Goal: Information Seeking & Learning: Find specific fact

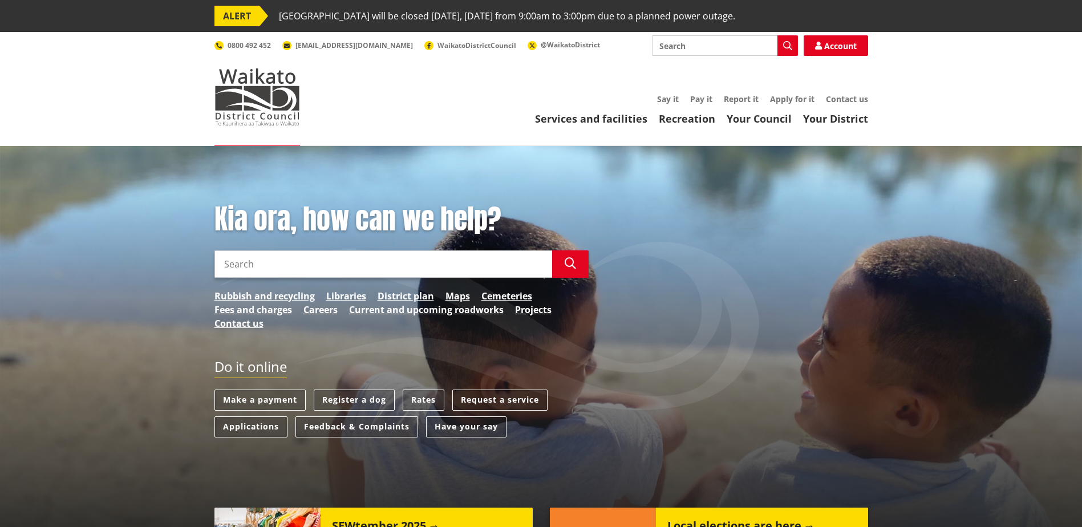
click at [414, 267] on input "Search" at bounding box center [383, 263] width 338 height 27
type input "645 [PERSON_NAME]"
click at [574, 270] on button "Search" at bounding box center [570, 263] width 36 height 27
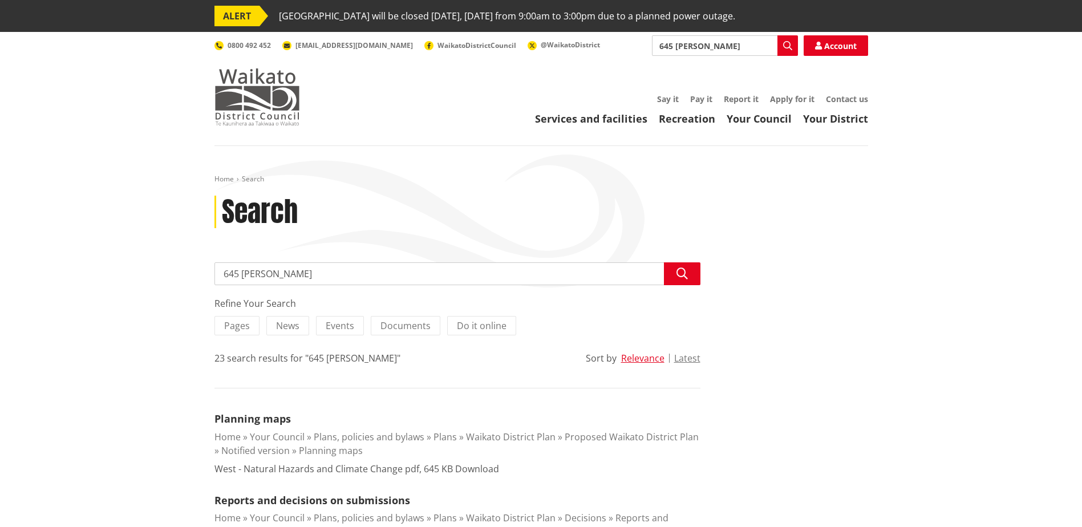
click at [284, 89] on img at bounding box center [257, 96] width 86 height 57
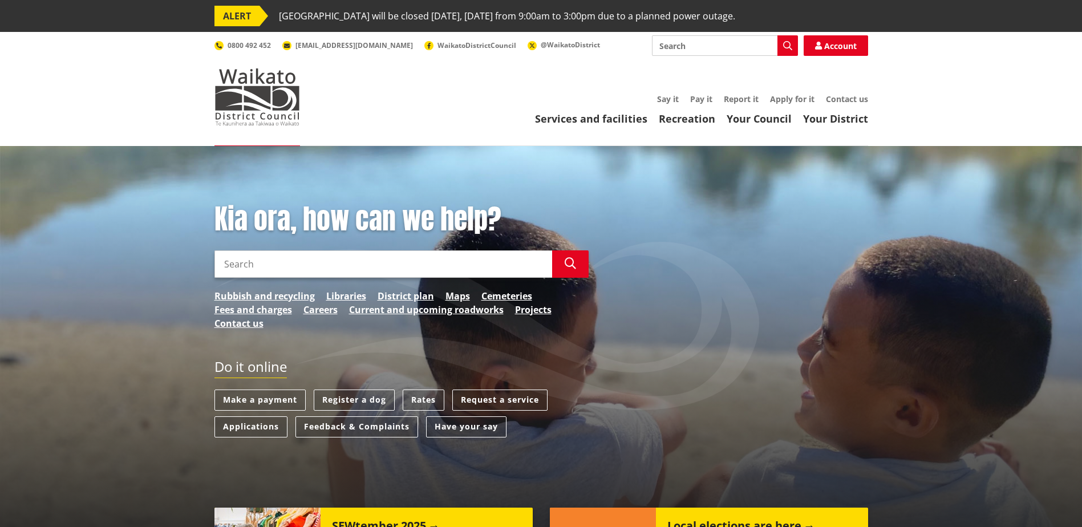
click at [248, 260] on input "Search" at bounding box center [383, 263] width 338 height 27
click at [552, 270] on button "Search" at bounding box center [570, 263] width 36 height 27
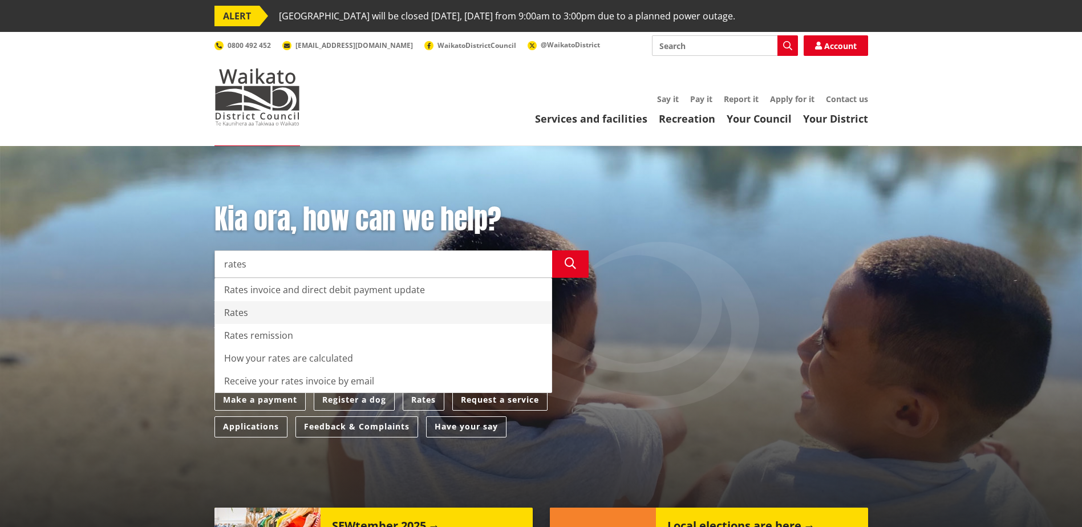
click at [312, 322] on div "Rates" at bounding box center [383, 312] width 336 height 23
type input "Rates"
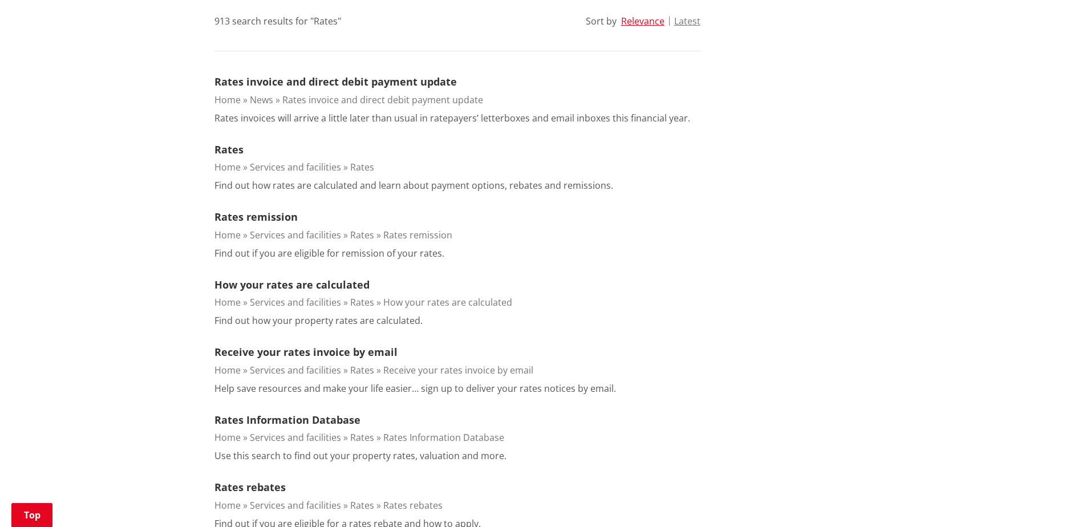
scroll to position [342, 0]
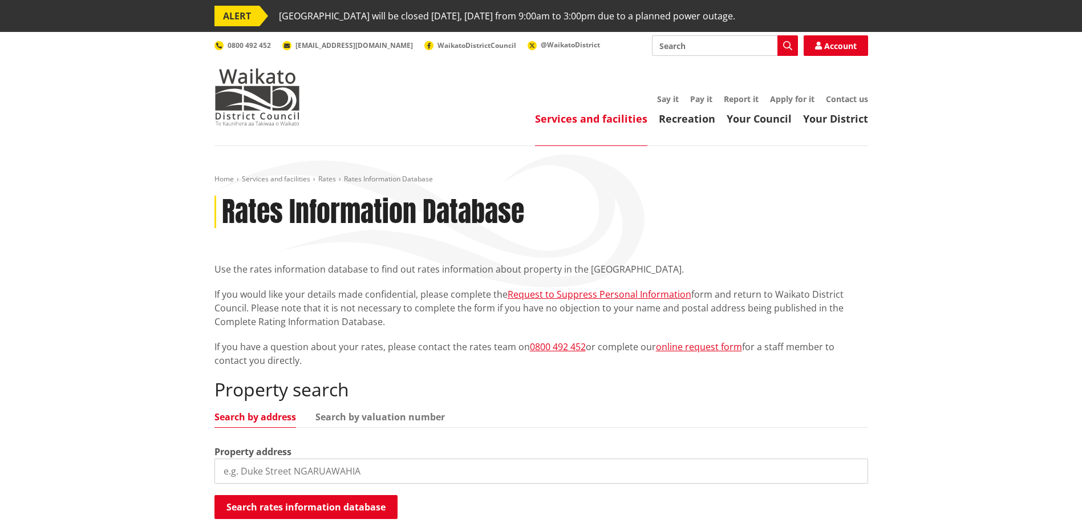
click at [282, 464] on input "search" at bounding box center [540, 470] width 653 height 25
type input "645 [PERSON_NAME]"
click at [285, 508] on button "Search rates information database" at bounding box center [305, 507] width 183 height 24
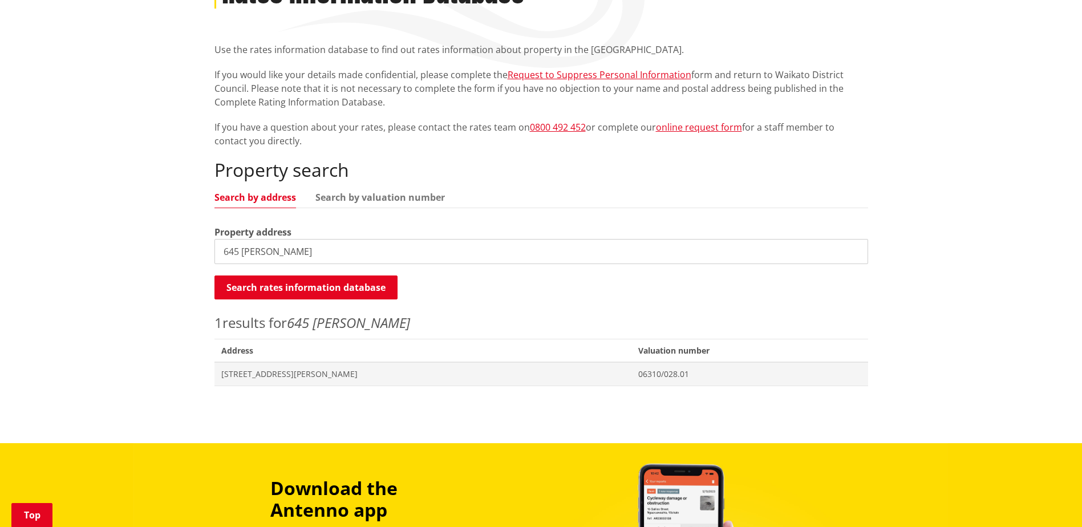
scroll to position [228, 0]
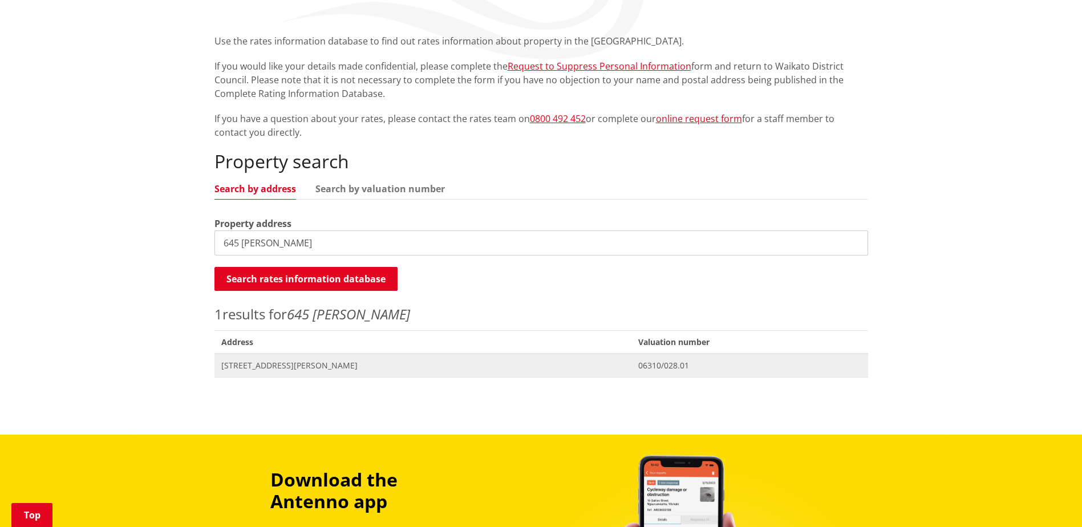
click at [293, 364] on span "[STREET_ADDRESS][PERSON_NAME]" at bounding box center [423, 365] width 404 height 11
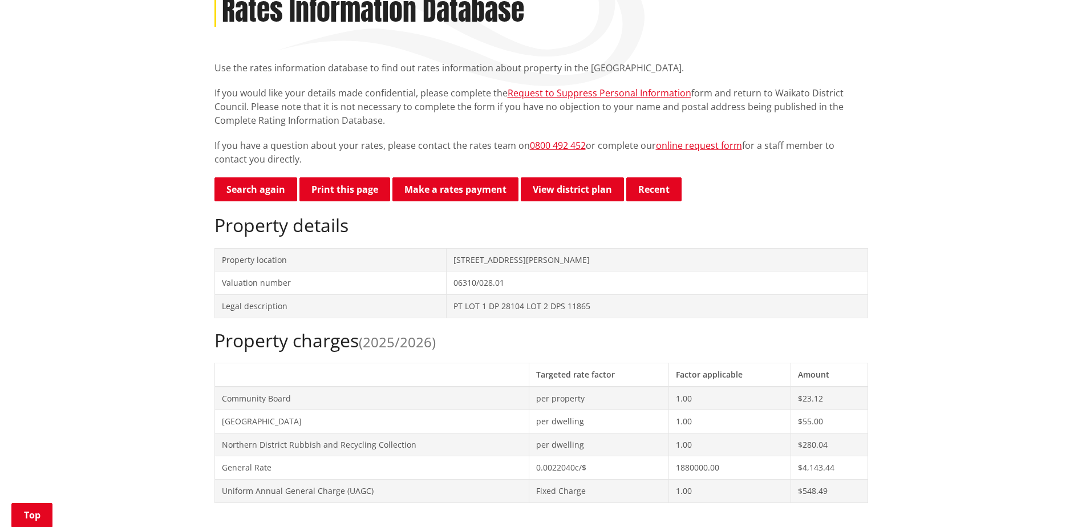
scroll to position [228, 0]
